Goal: Task Accomplishment & Management: Use online tool/utility

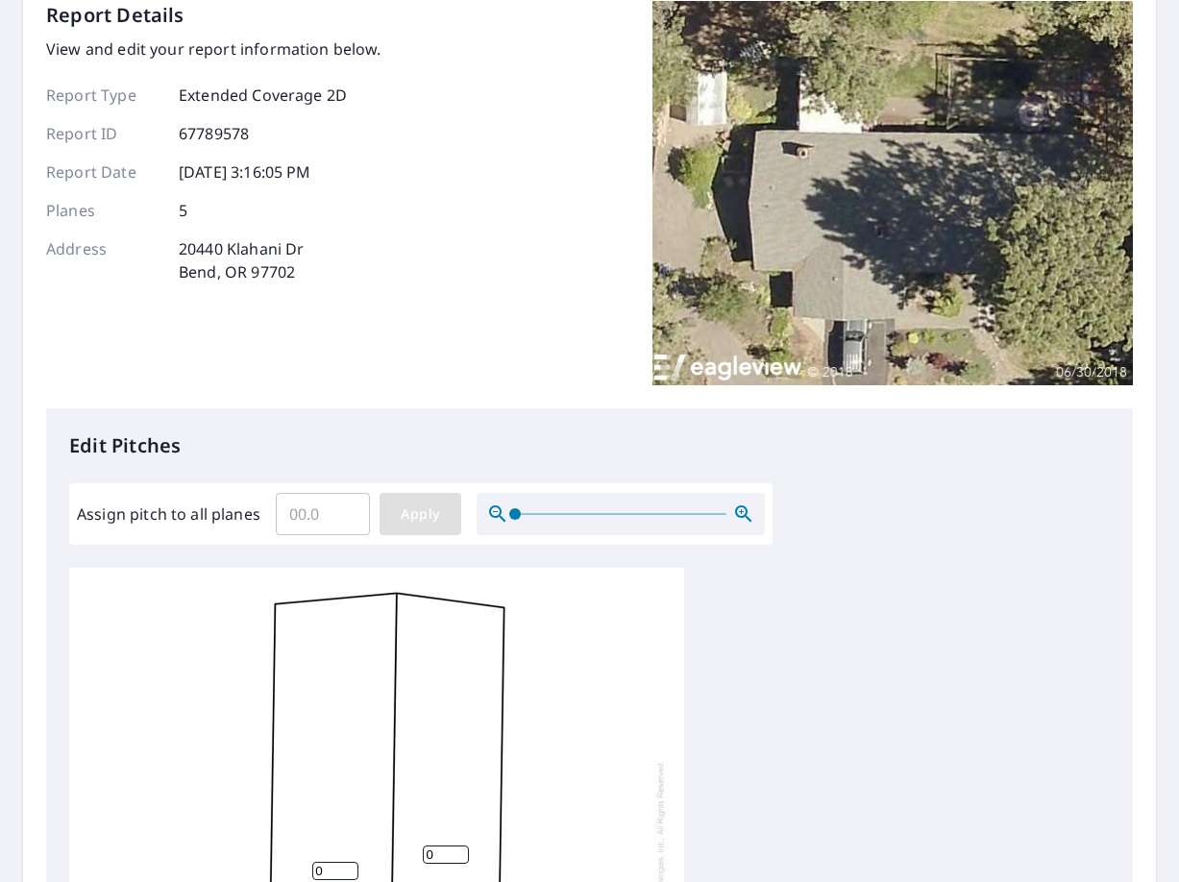
scroll to position [288, 0]
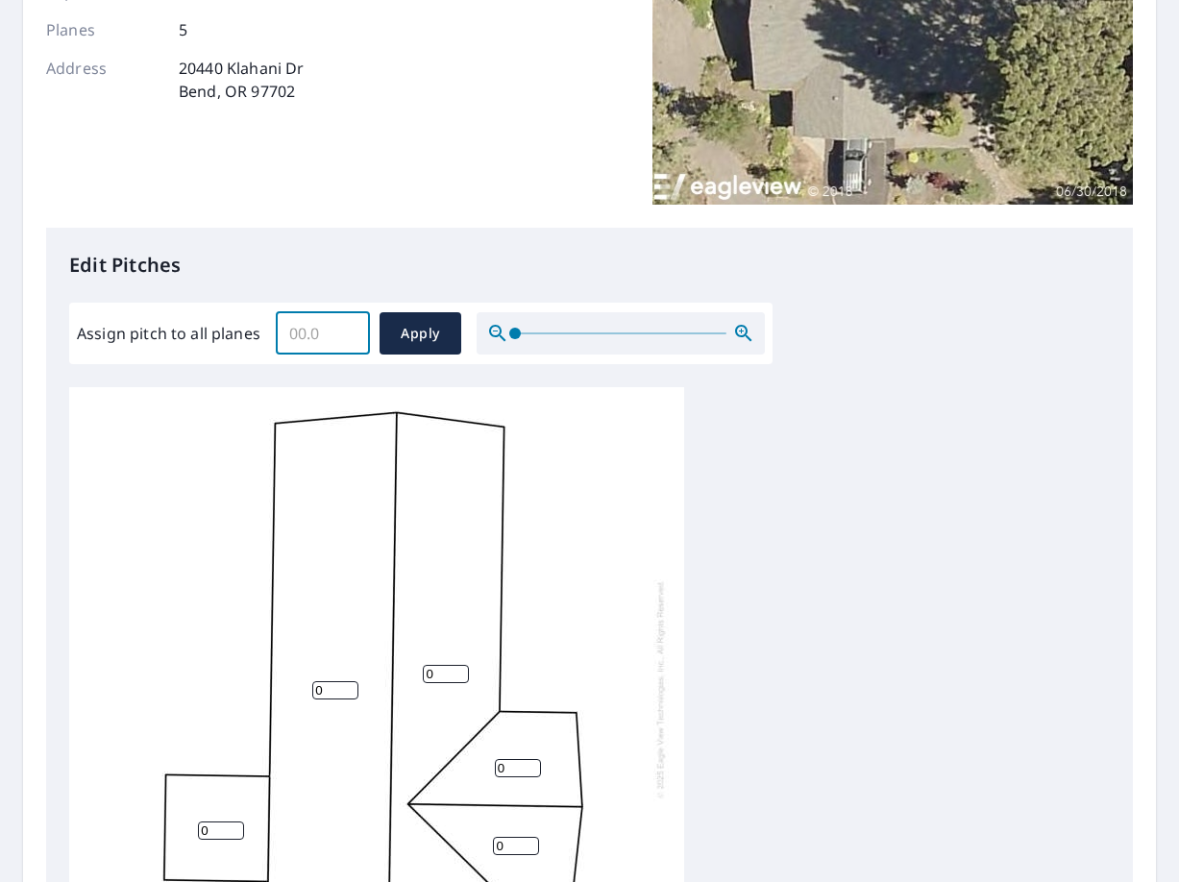
click at [320, 322] on input "Assign pitch to all planes" at bounding box center [323, 334] width 94 height 54
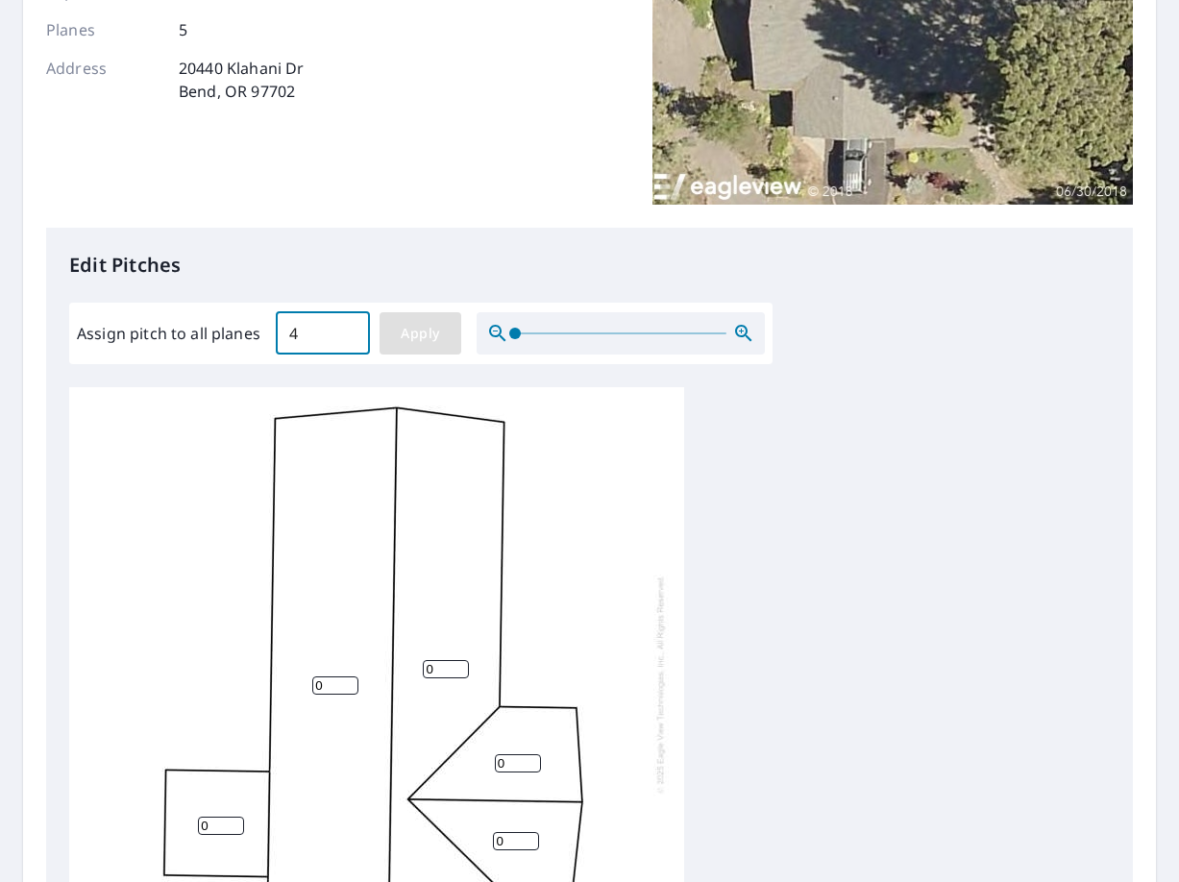
type input "4"
click at [422, 323] on span "Apply" at bounding box center [420, 334] width 51 height 24
type input "4"
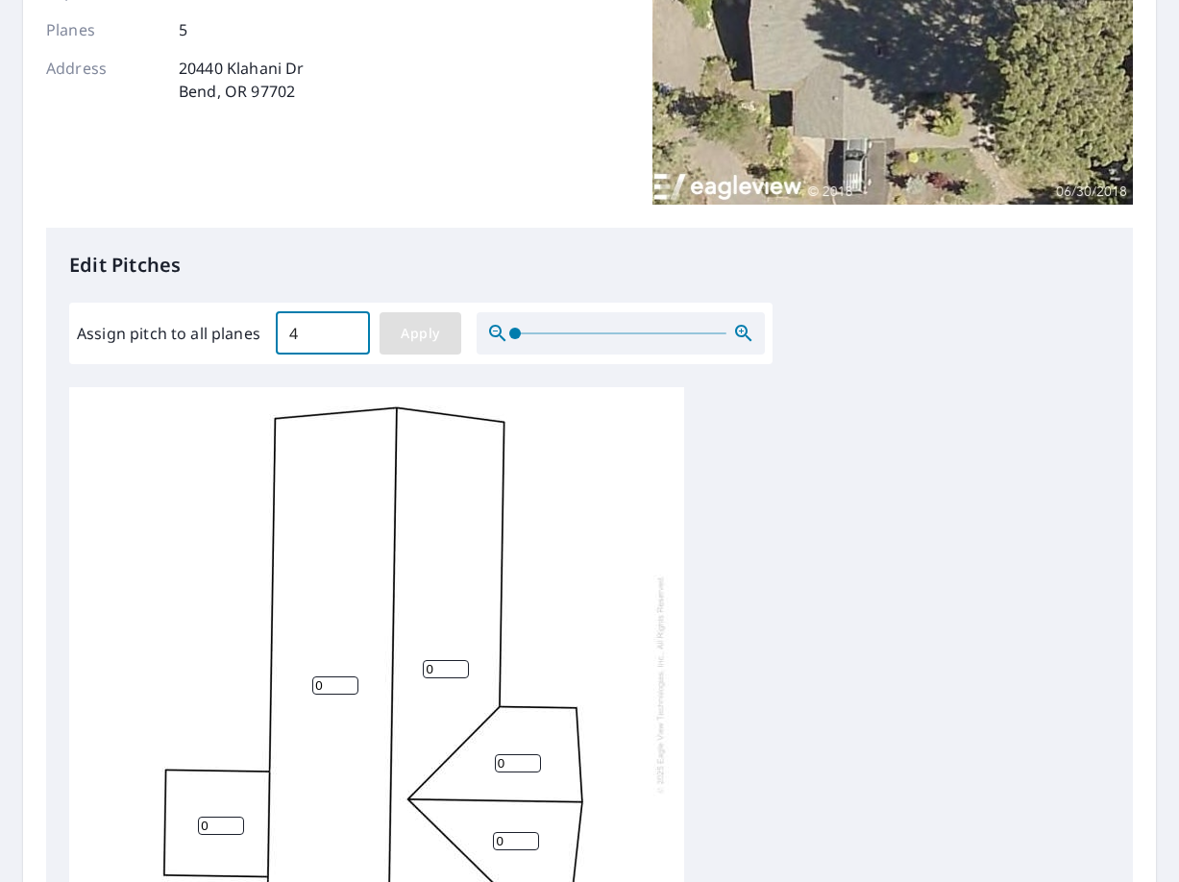
type input "4"
drag, startPoint x: 214, startPoint y: 812, endPoint x: 175, endPoint y: 807, distance: 39.7
click at [175, 807] on div "4 4 4 4 4" at bounding box center [376, 683] width 615 height 603
type input "0"
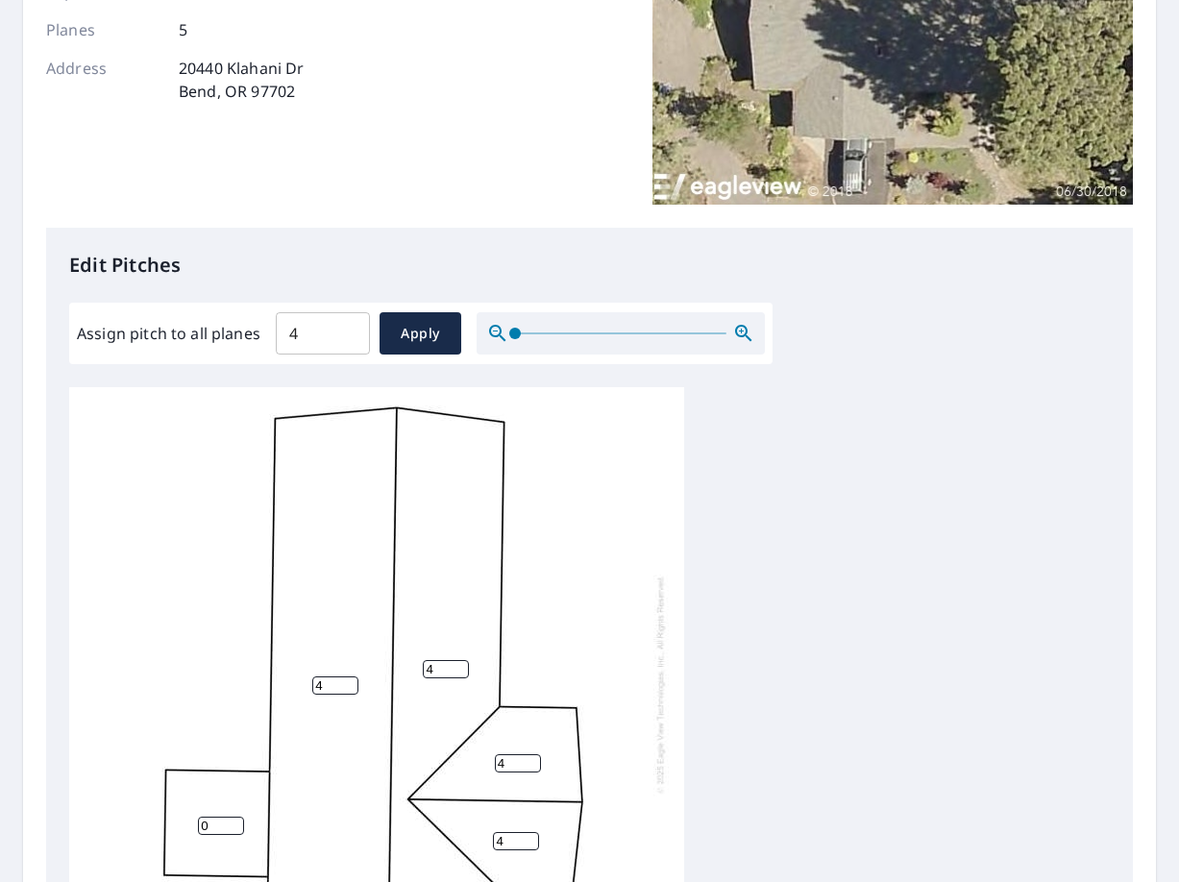
click at [933, 490] on div "4 4 4 0 4" at bounding box center [589, 688] width 1041 height 603
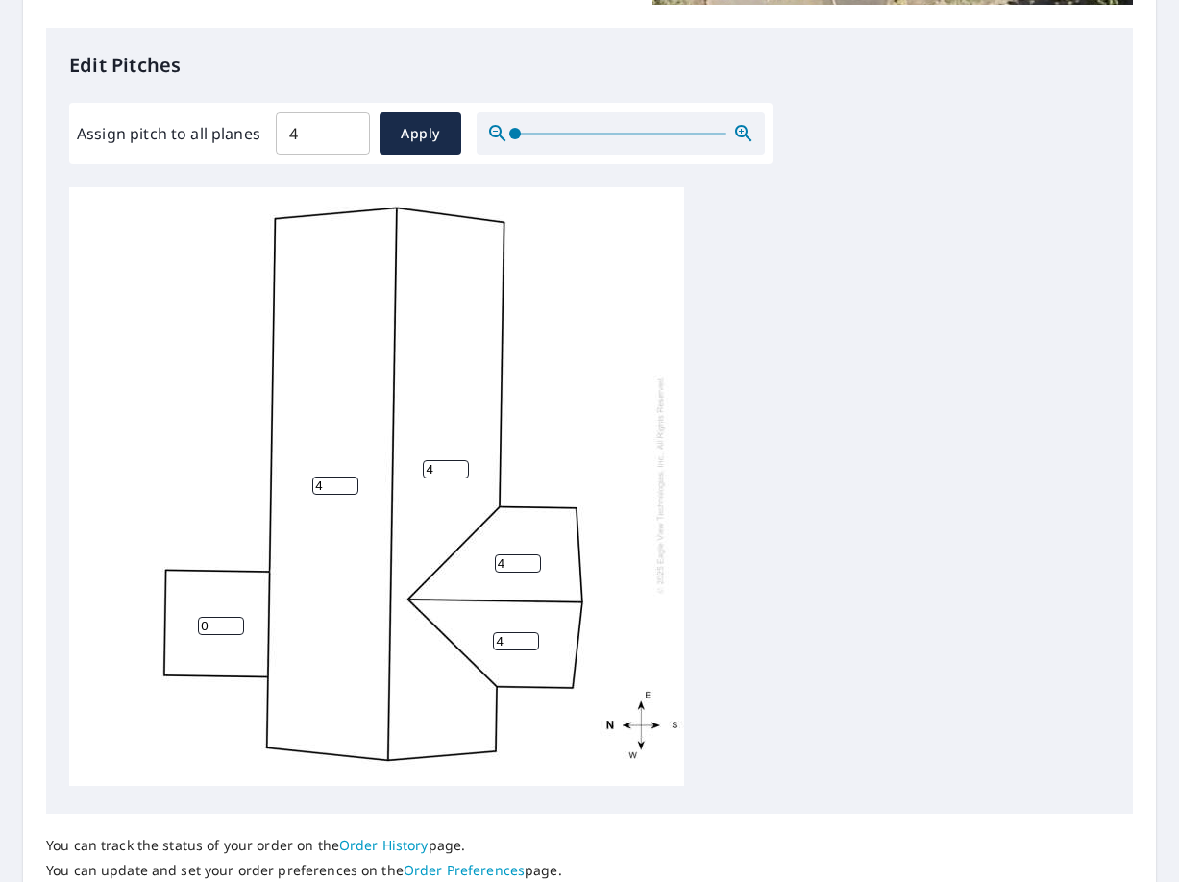
scroll to position [652, 0]
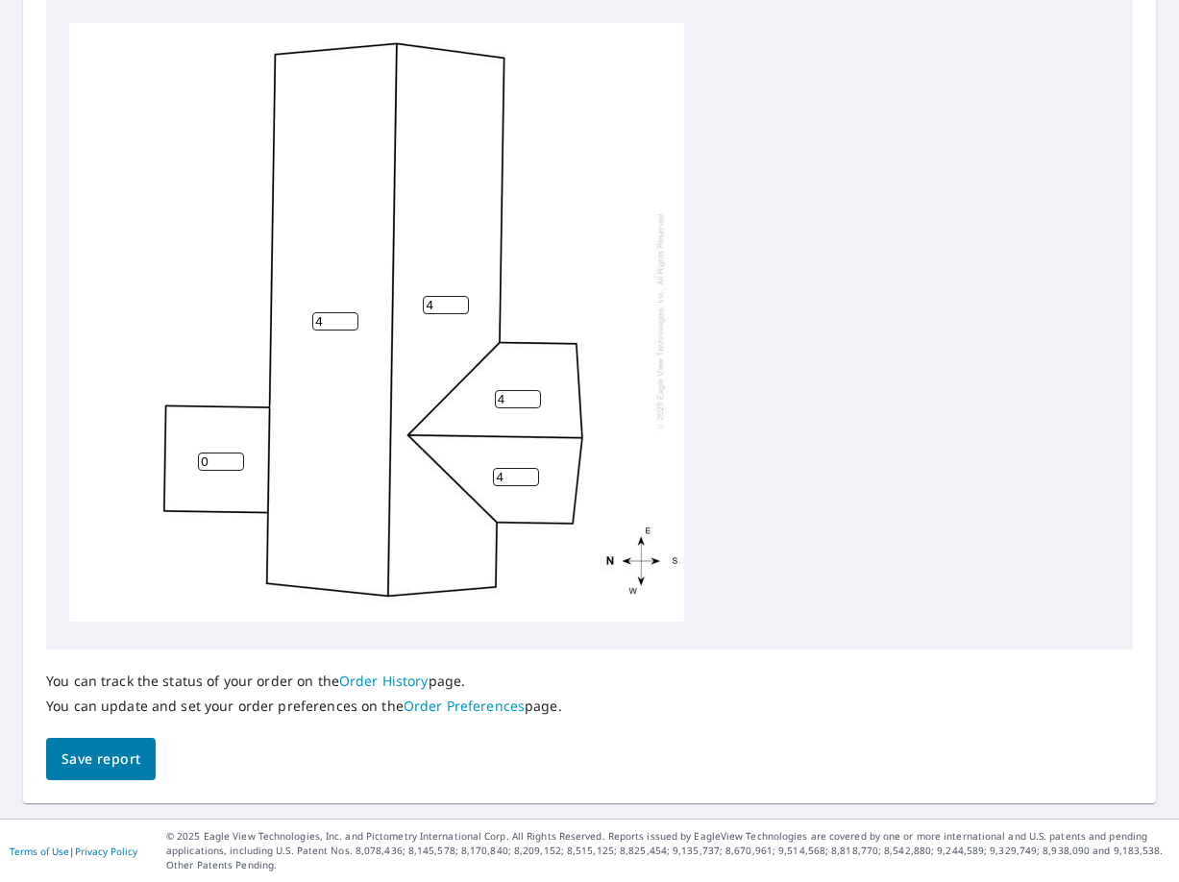
click at [101, 763] on span "Save report" at bounding box center [100, 760] width 79 height 24
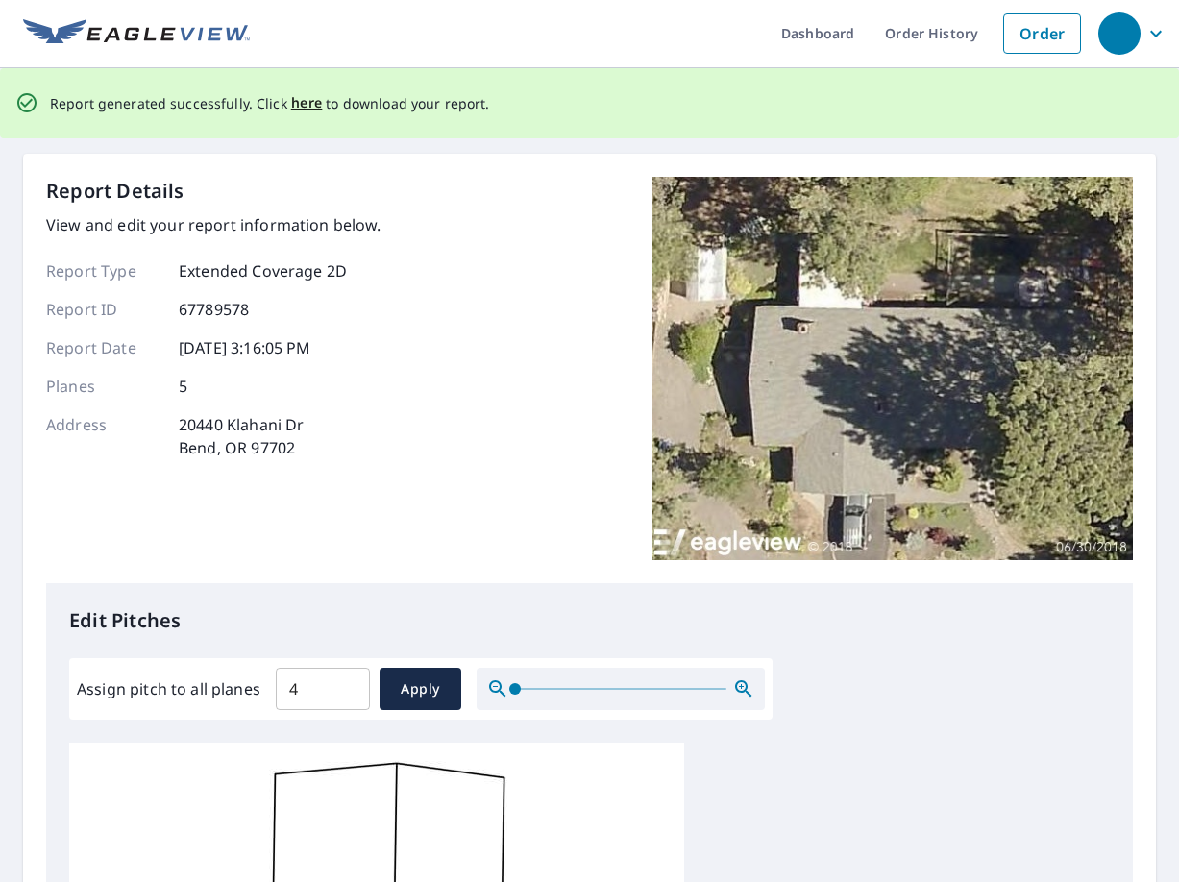
scroll to position [0, 0]
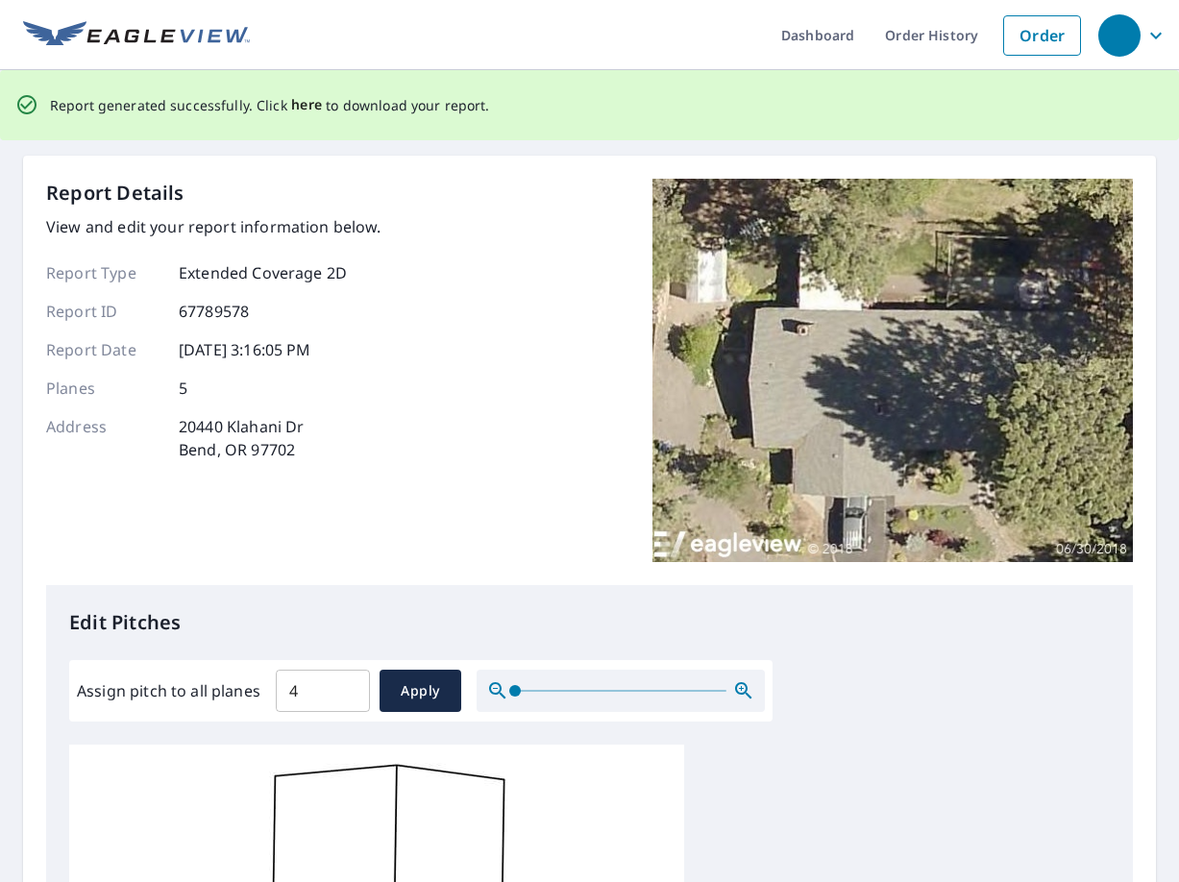
click at [308, 105] on span "here" at bounding box center [307, 105] width 32 height 24
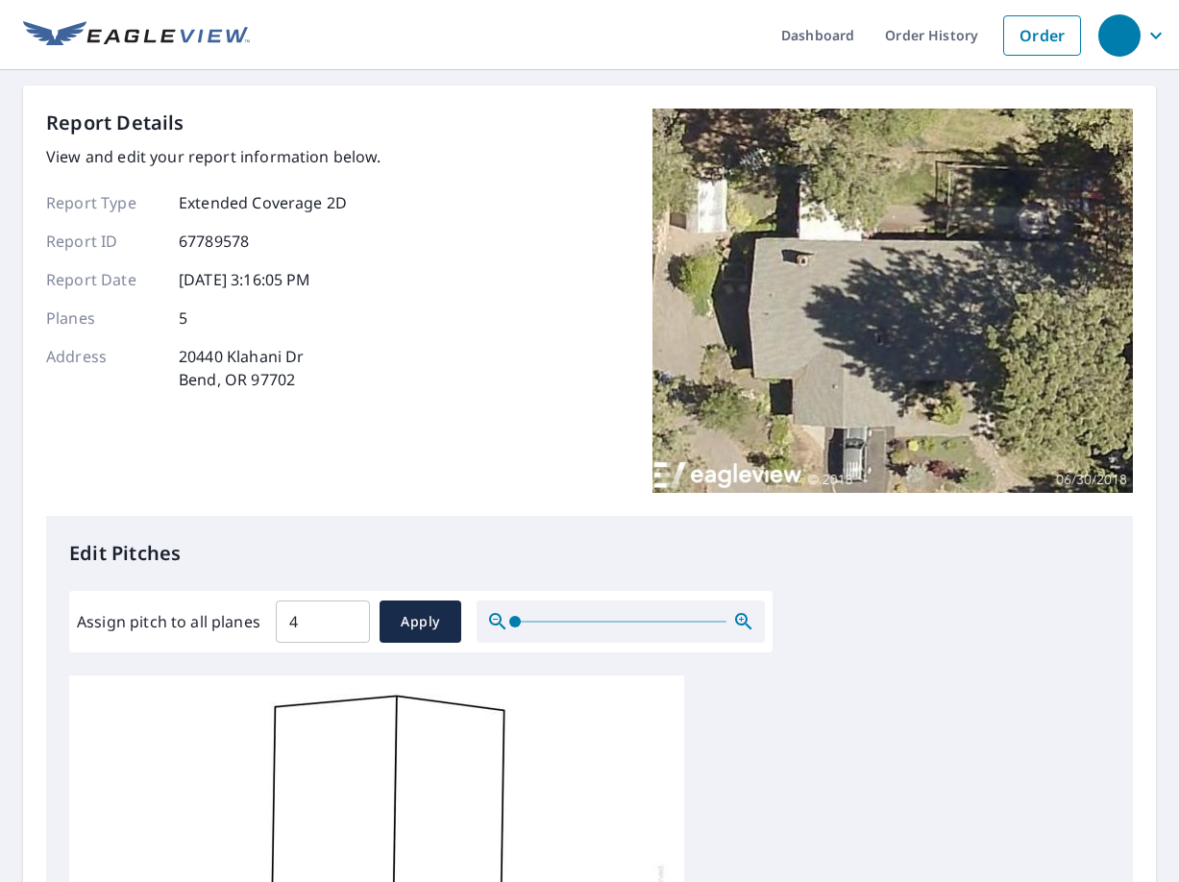
drag, startPoint x: 300, startPoint y: 626, endPoint x: 274, endPoint y: 626, distance: 26.0
click at [276, 626] on input "4" at bounding box center [323, 622] width 94 height 54
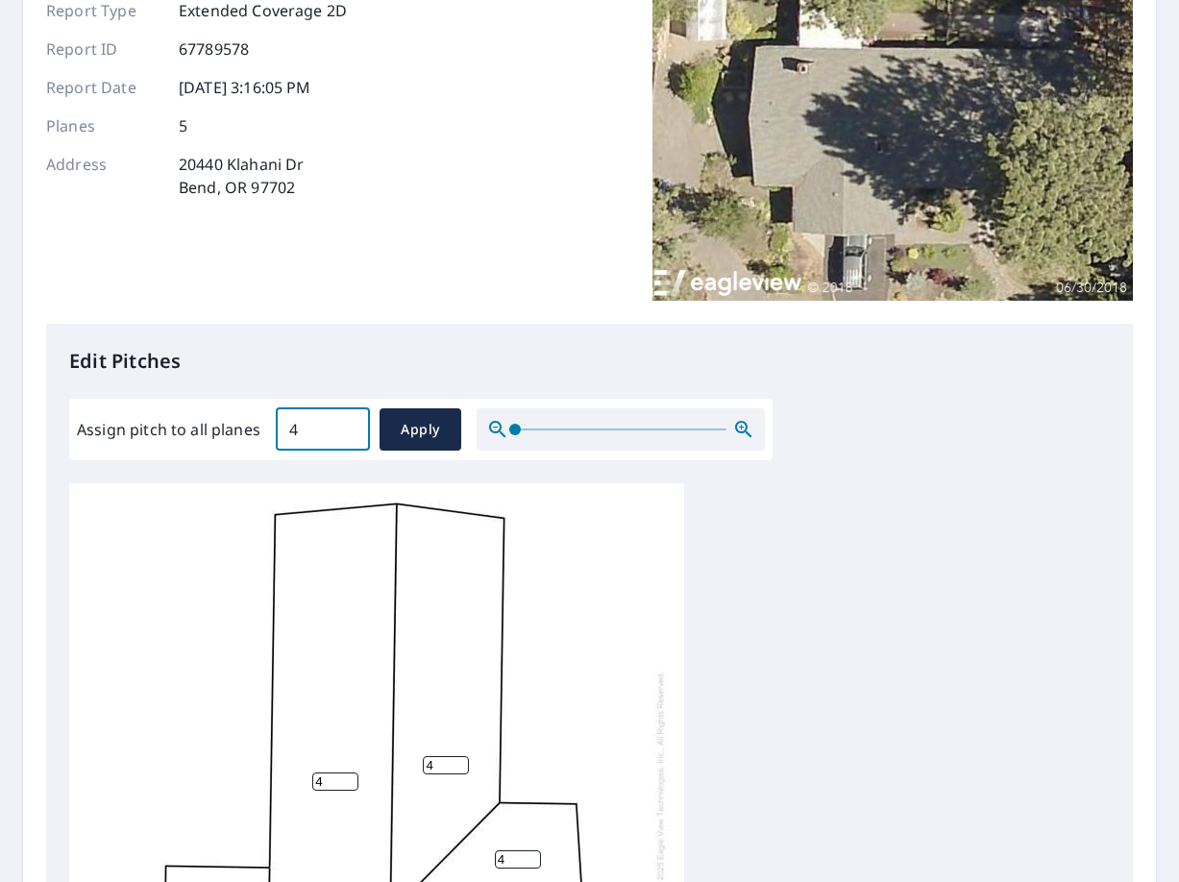
scroll to position [384, 0]
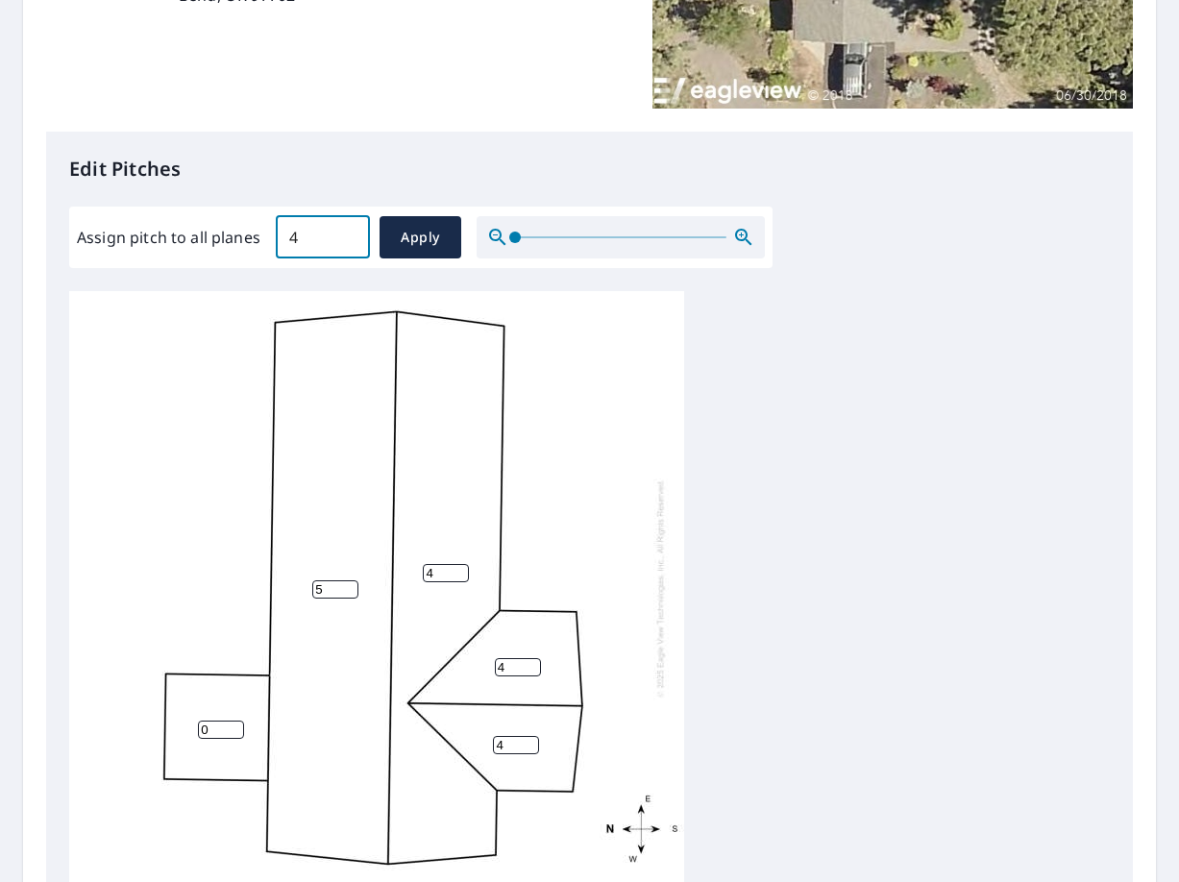
type input "5"
click at [346, 580] on input "5" at bounding box center [335, 589] width 46 height 18
type input "5"
click at [461, 564] on input "5" at bounding box center [446, 573] width 46 height 18
type input "5"
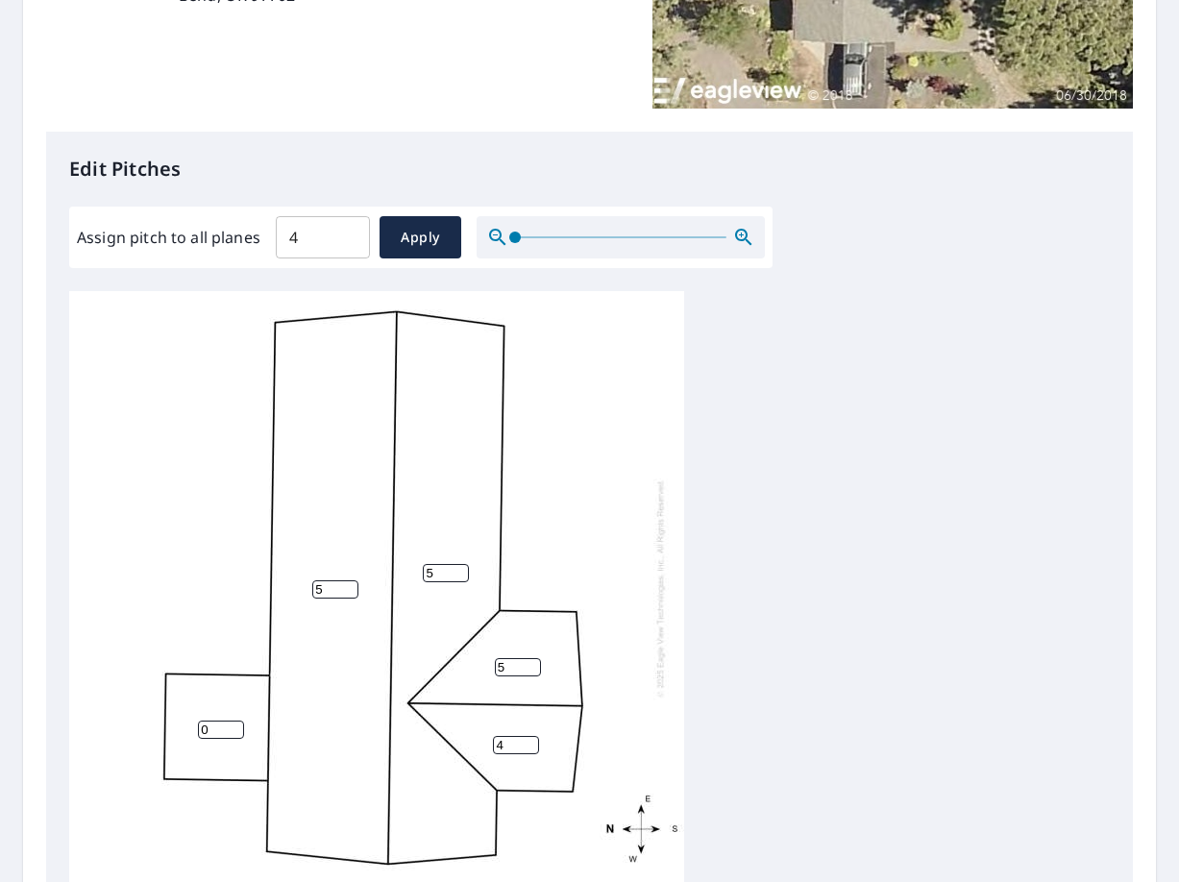
click at [533, 658] on input "5" at bounding box center [518, 667] width 46 height 18
type input "5"
click at [530, 736] on input "5" at bounding box center [516, 745] width 46 height 18
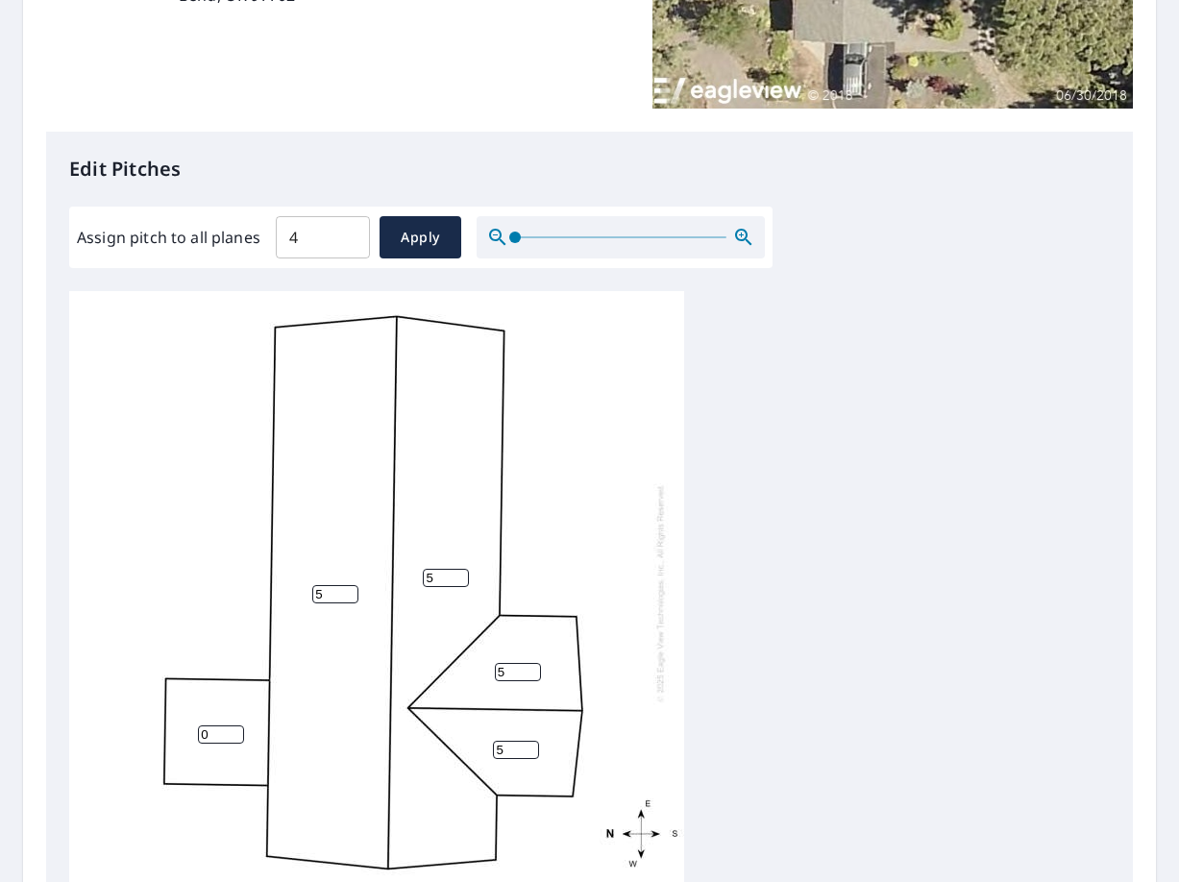
scroll to position [288, 0]
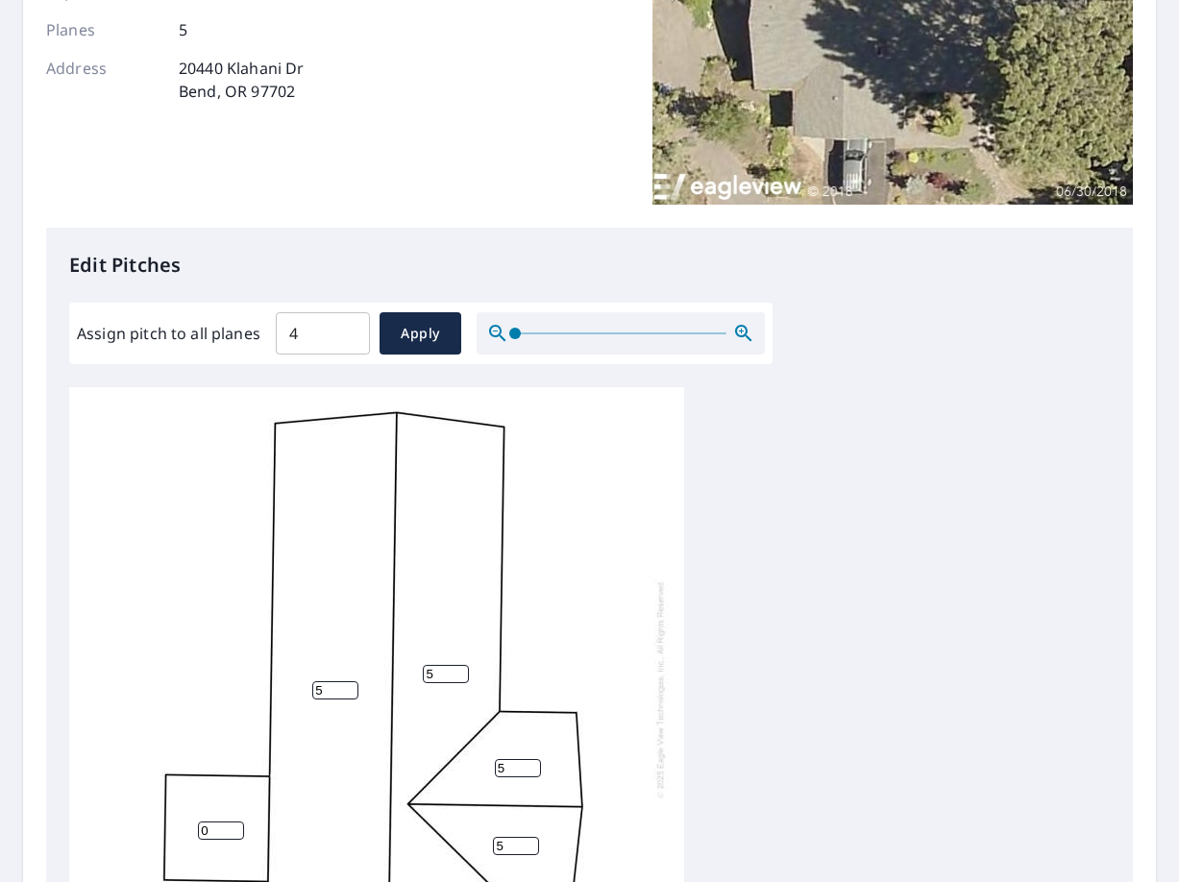
click at [888, 457] on div "5 5 5 0 5" at bounding box center [589, 688] width 1041 height 603
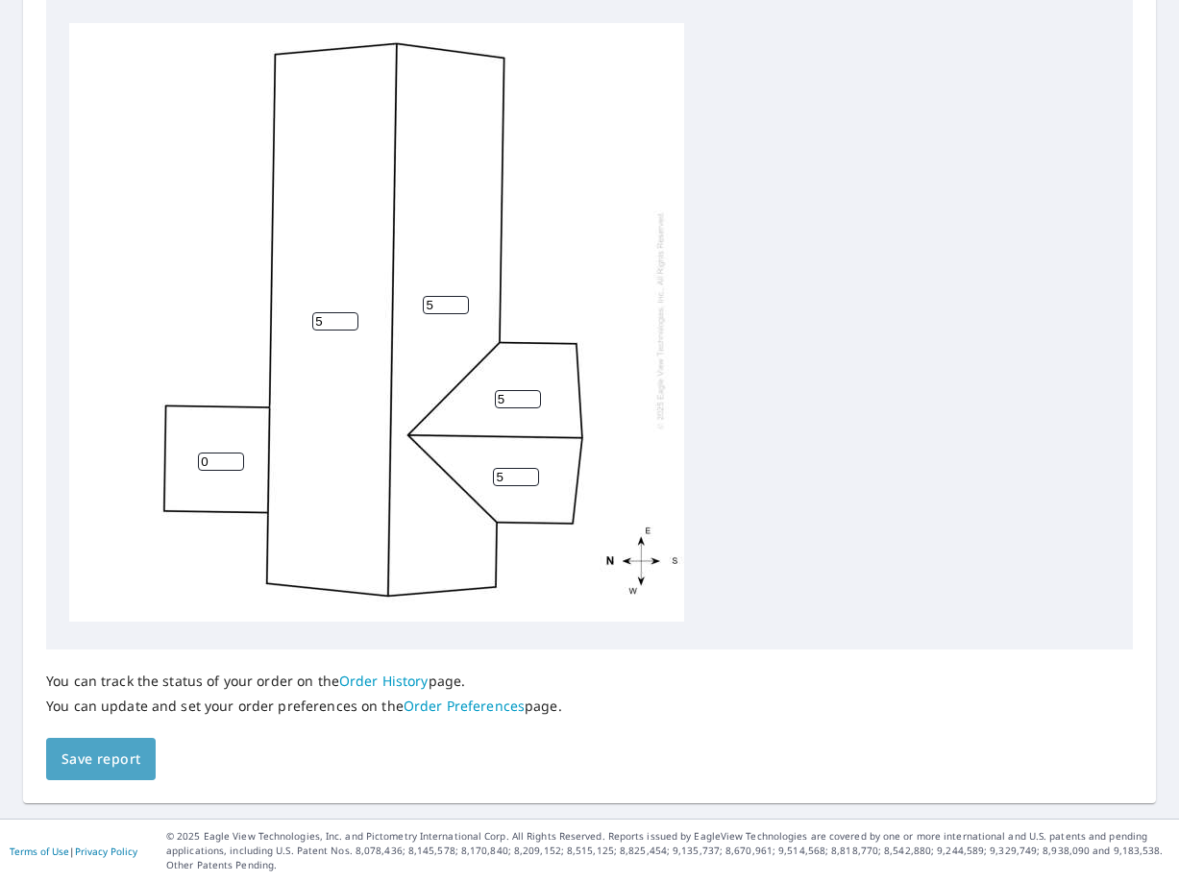
click at [104, 762] on span "Save report" at bounding box center [100, 760] width 79 height 24
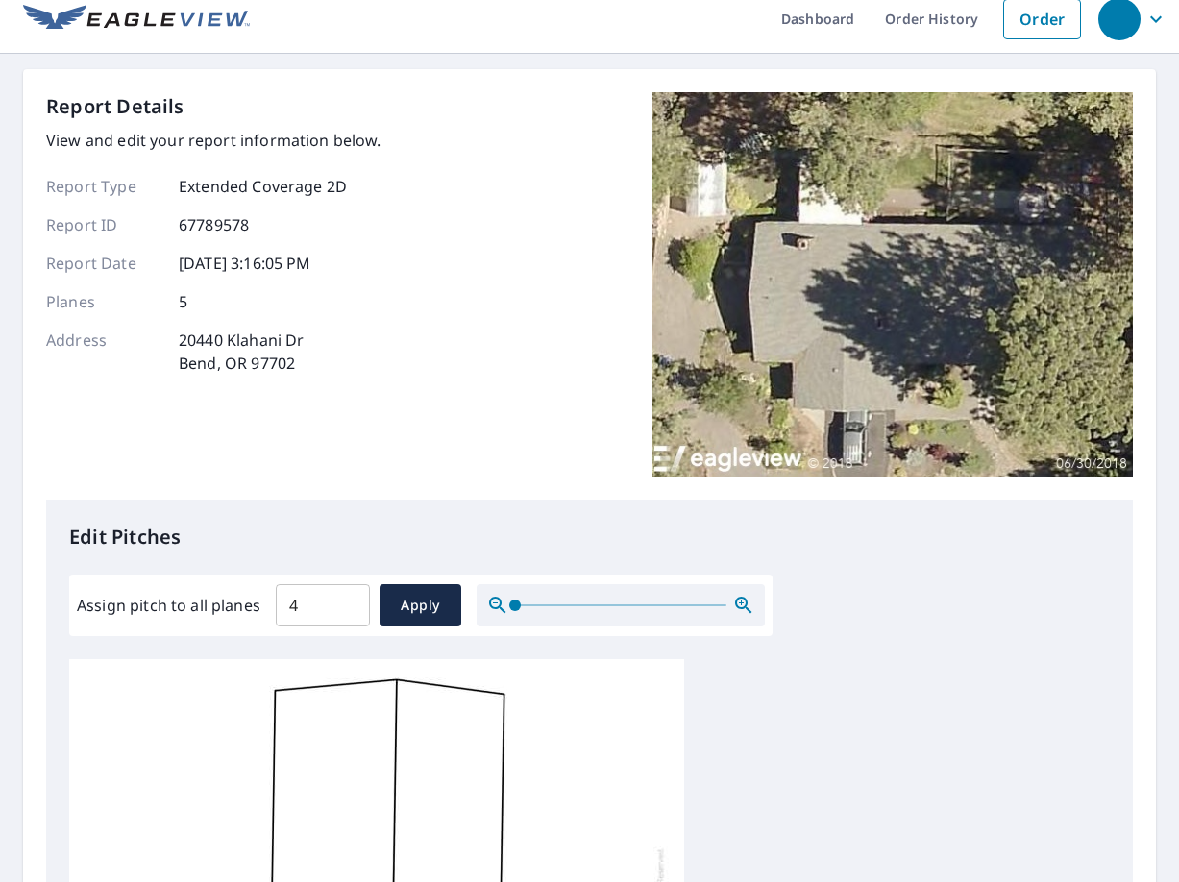
scroll to position [0, 0]
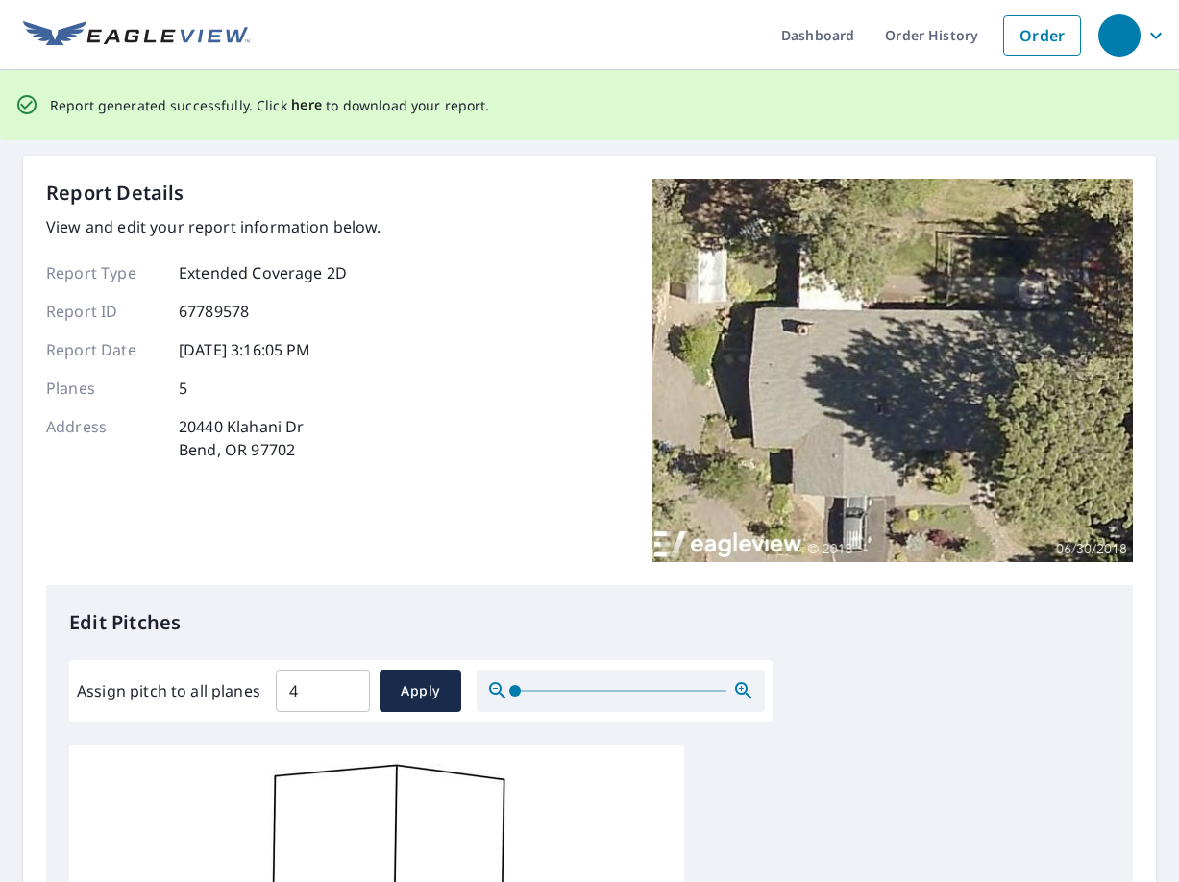
click at [297, 110] on span "here" at bounding box center [307, 105] width 32 height 24
